Goal: Use online tool/utility: Utilize a website feature to perform a specific function

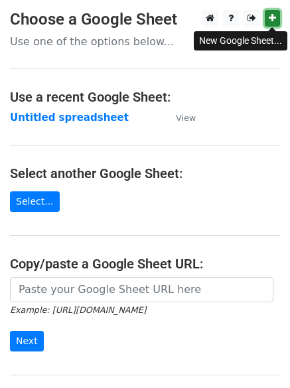
click at [275, 17] on icon at bounding box center [272, 17] width 7 height 9
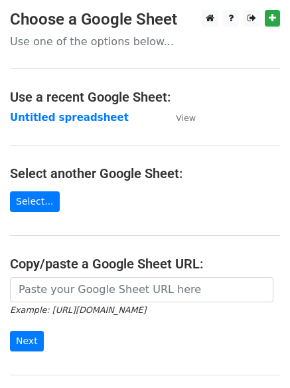
scroll to position [141, 0]
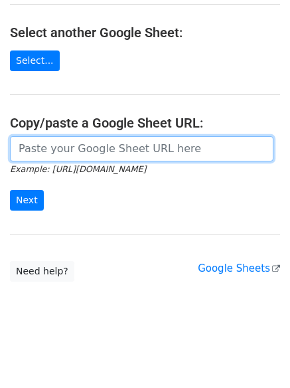
click at [60, 149] on input "url" at bounding box center [142, 148] width 264 height 25
paste input "https://docs.google.com/spreadsheets/d/1aY53Dw8eYoAi0zlL_3wAlx9_S8Stt91zP02u4CP…"
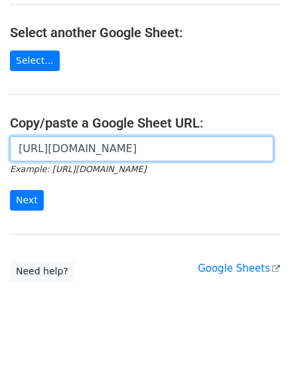
scroll to position [0, 276]
type input "https://docs.google.com/spreadsheets/d/1aY53Dw8eYoAi0zlL_3wAlx9_S8Stt91zP02u4CP…"
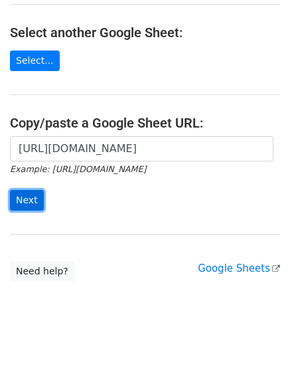
scroll to position [0, 0]
click at [29, 197] on input "Next" at bounding box center [27, 200] width 34 height 21
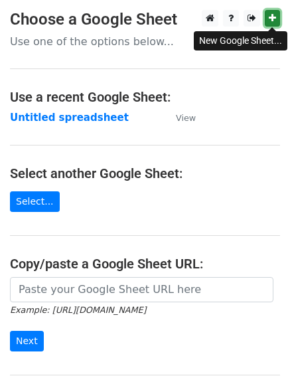
click at [273, 17] on icon at bounding box center [272, 17] width 7 height 9
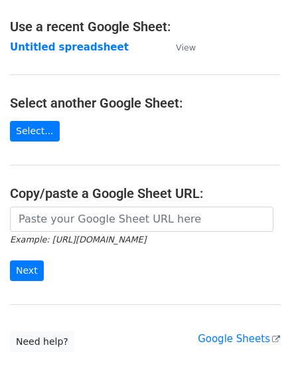
scroll to position [111, 0]
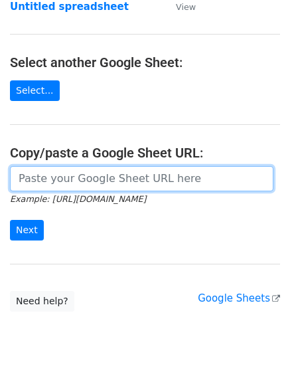
click at [73, 175] on input "url" at bounding box center [142, 178] width 264 height 25
paste input "https://docs.google.com/spreadsheets/d/1fmf8hZqeeUH831L3EDmU0vi6acso2Rvv31wgKzu…"
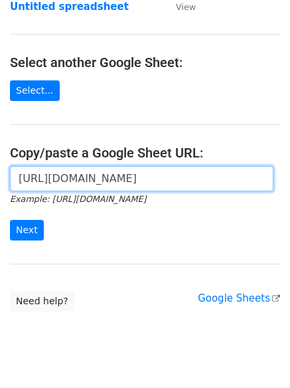
scroll to position [0, 295]
type input "https://docs.google.com/spreadsheets/d/1fmf8hZqeeUH831L3EDmU0vi6acso2Rvv31wgKzu…"
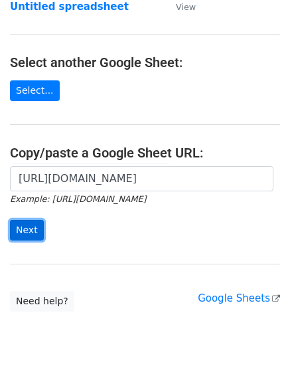
scroll to position [0, 0]
click at [23, 223] on input "Next" at bounding box center [27, 230] width 34 height 21
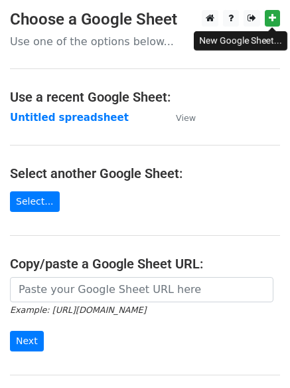
click at [274, 19] on icon at bounding box center [272, 17] width 7 height 9
